Goal: Information Seeking & Learning: Understand process/instructions

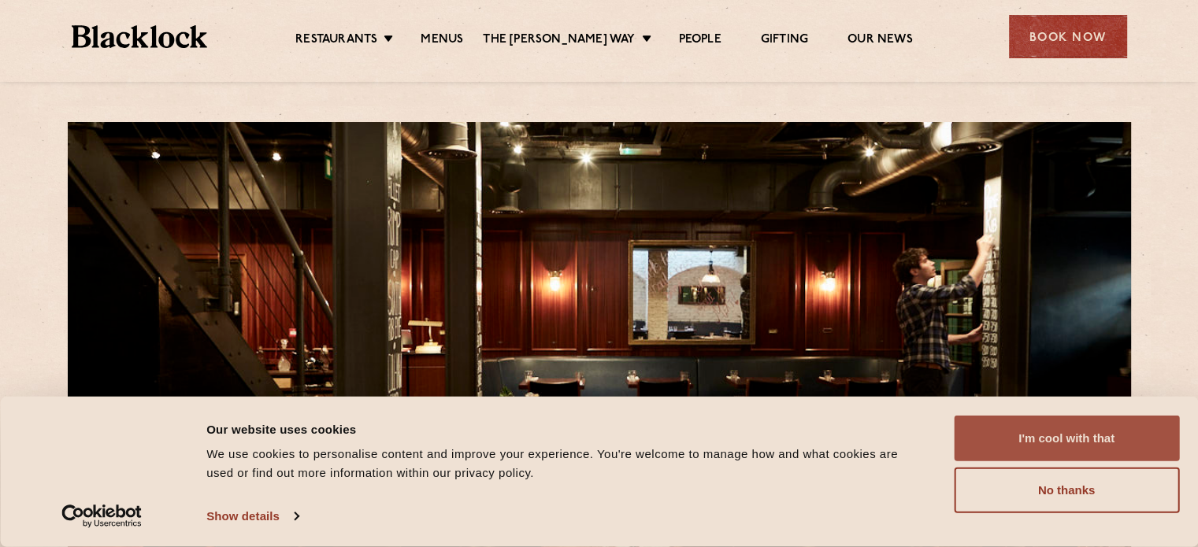
click at [1015, 441] on button "I'm cool with that" at bounding box center [1066, 439] width 225 height 46
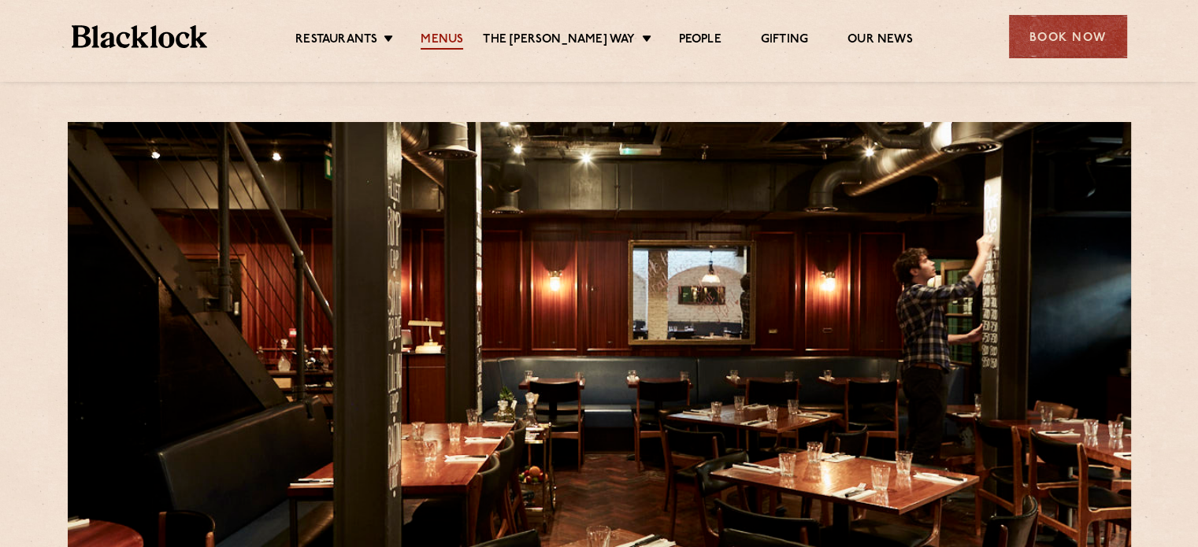
click at [454, 41] on link "Menus" at bounding box center [442, 40] width 43 height 17
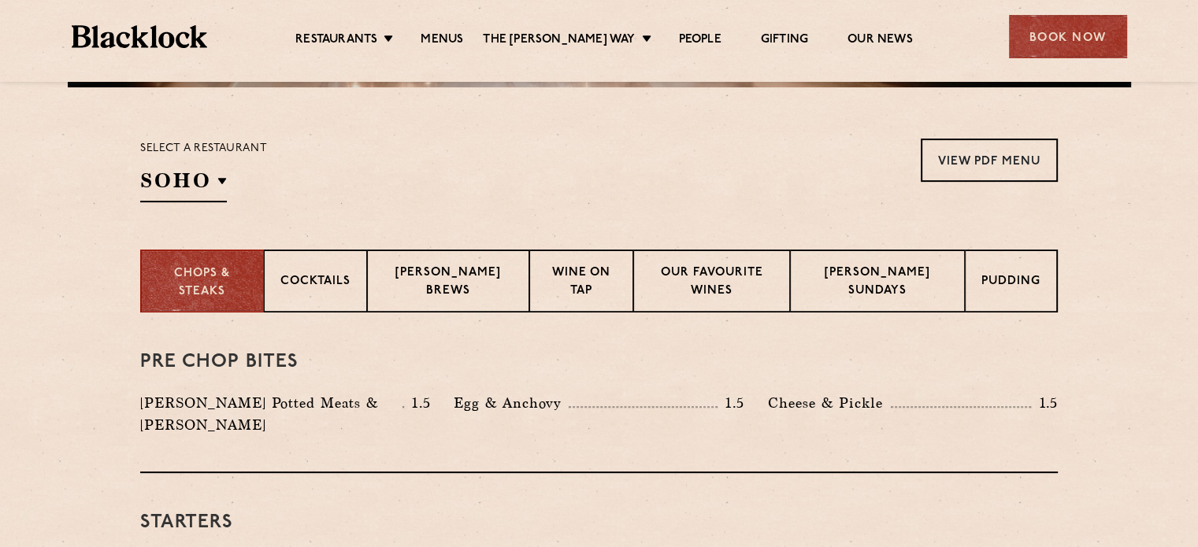
scroll to position [488, 0]
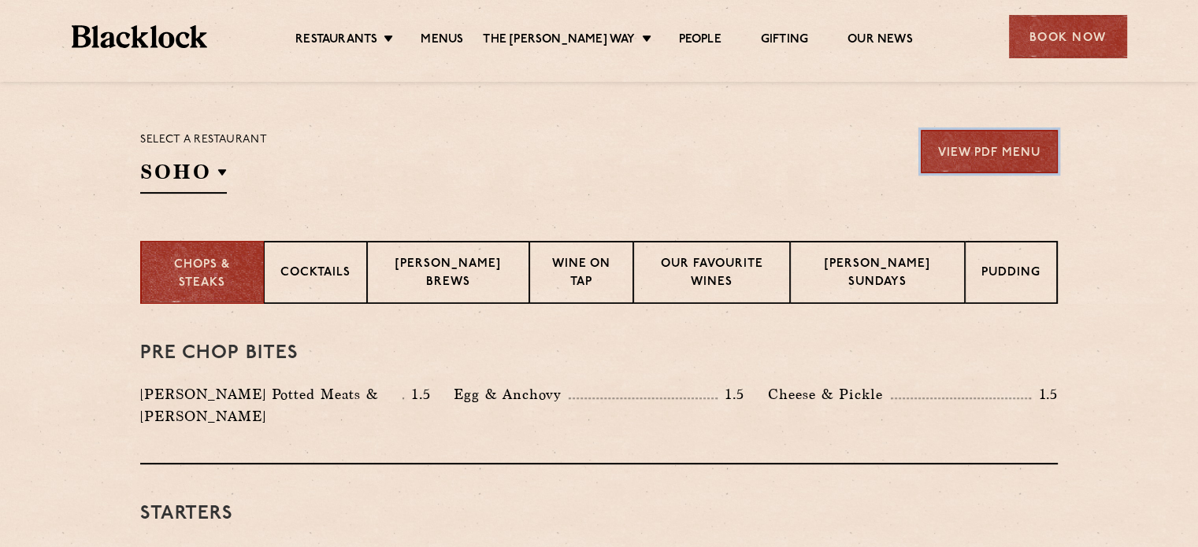
click at [968, 147] on link "View PDF Menu" at bounding box center [989, 151] width 137 height 43
click at [868, 266] on p "[PERSON_NAME] Sundays" at bounding box center [878, 274] width 142 height 37
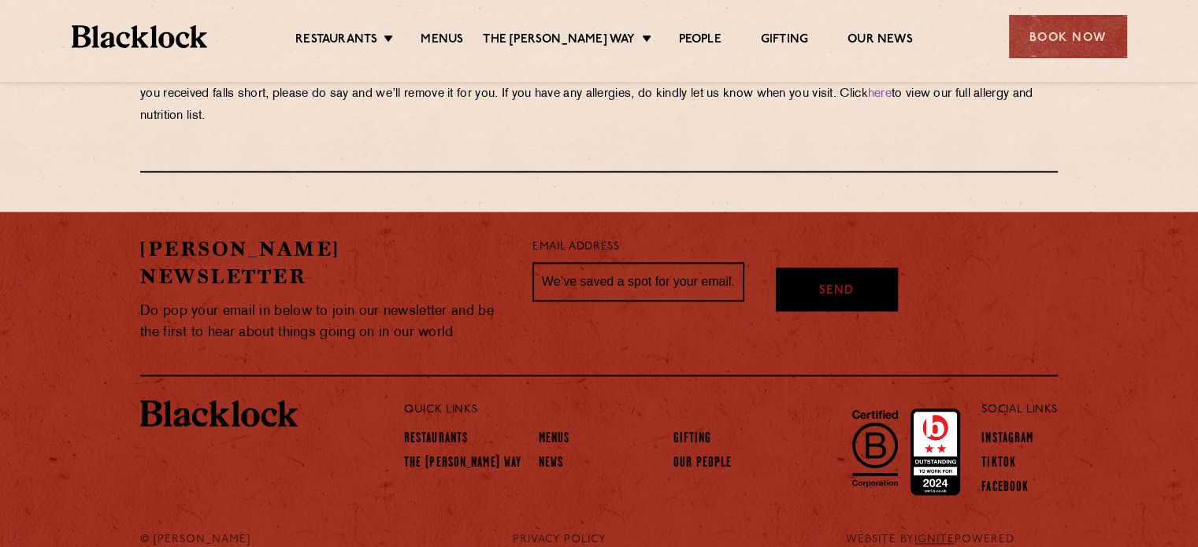
scroll to position [1905, 0]
